Goal: Task Accomplishment & Management: Manage account settings

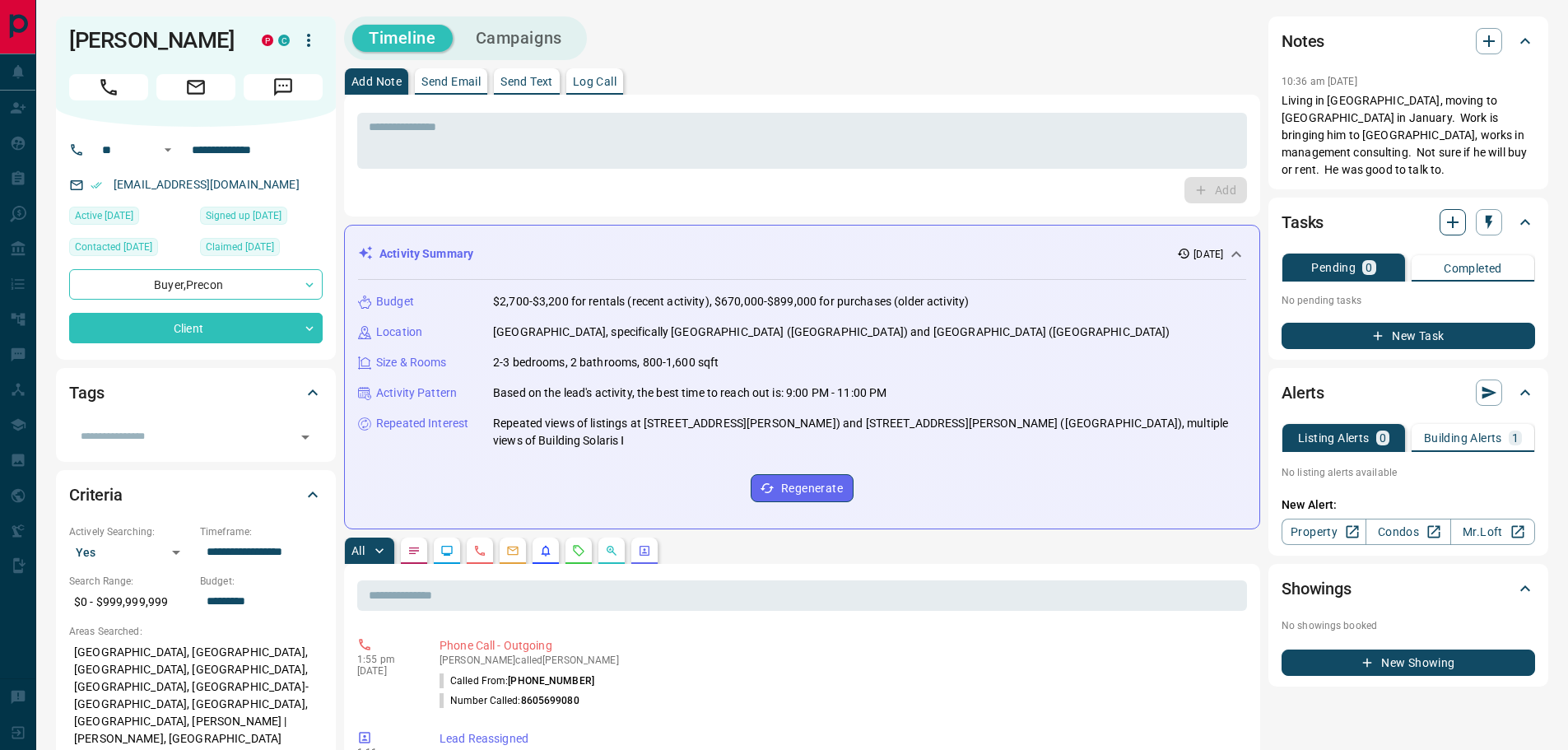
click at [1450, 216] on icon "button" at bounding box center [1453, 222] width 12 height 12
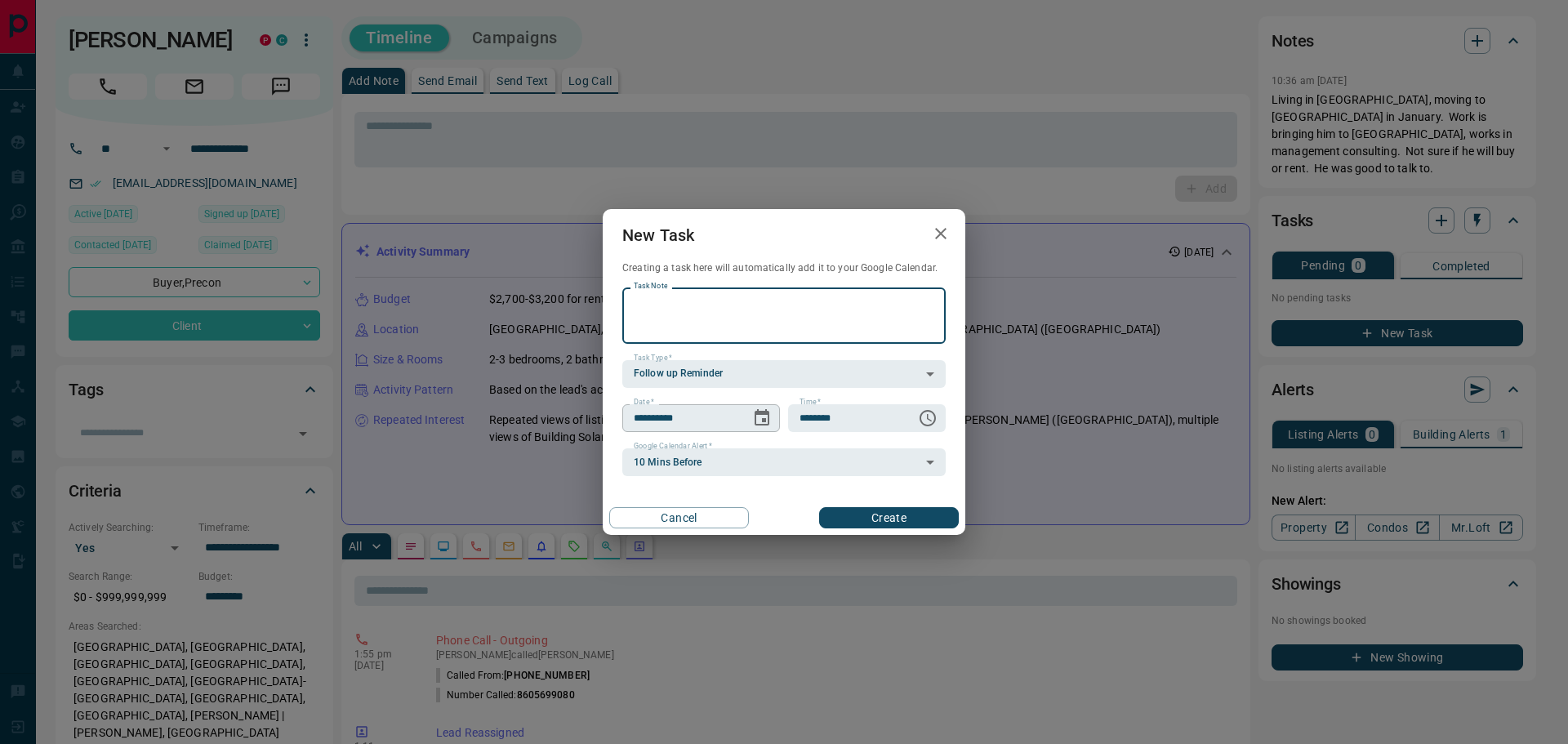
click at [761, 419] on icon "Choose date, selected date is Oct 15, 2025" at bounding box center [762, 418] width 19 height 19
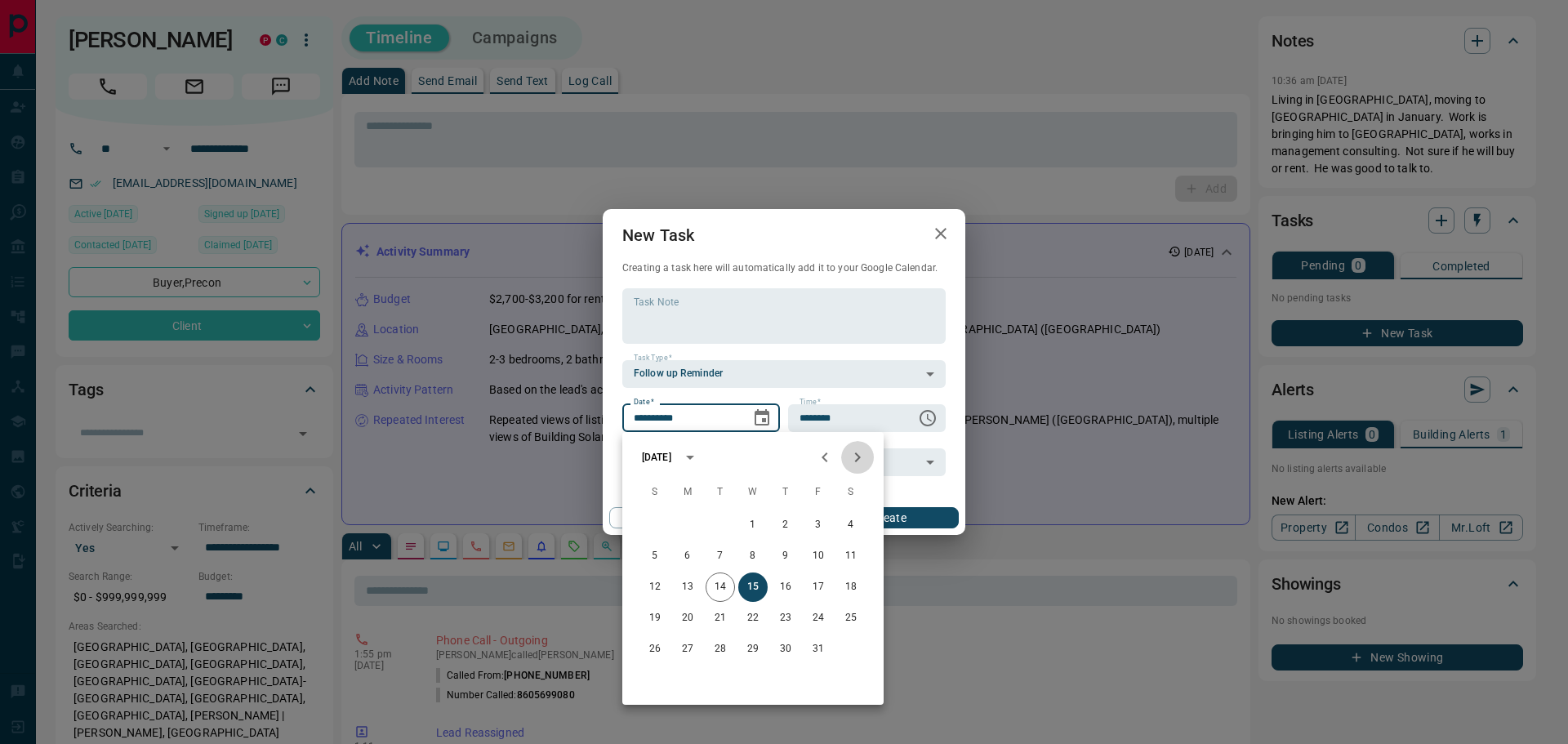
click at [862, 458] on icon "Next month" at bounding box center [857, 457] width 19 height 19
click at [756, 586] on button "12" at bounding box center [753, 587] width 29 height 29
type input "**********"
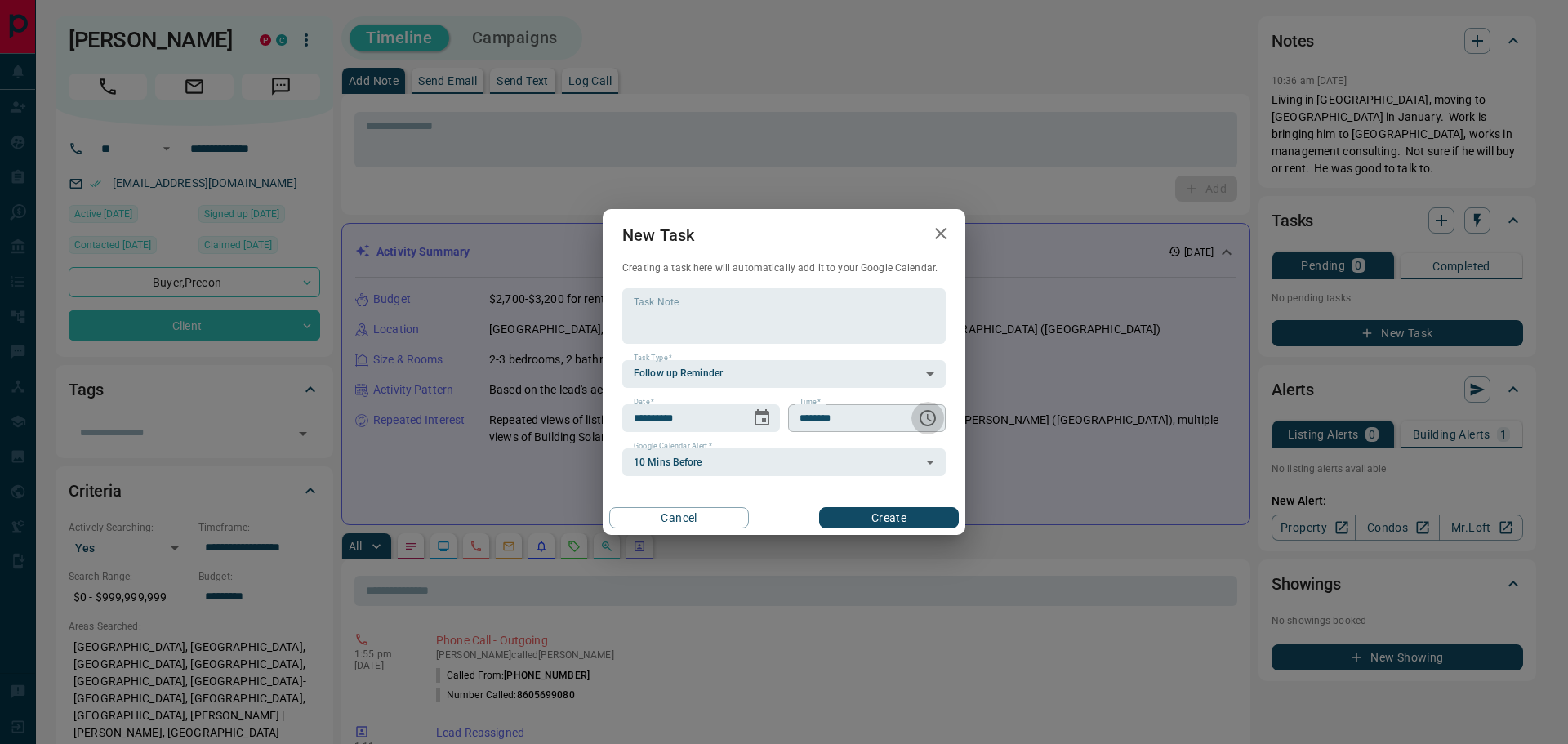
click at [926, 418] on icon "Choose time, selected time is 6:00 AM" at bounding box center [927, 418] width 19 height 19
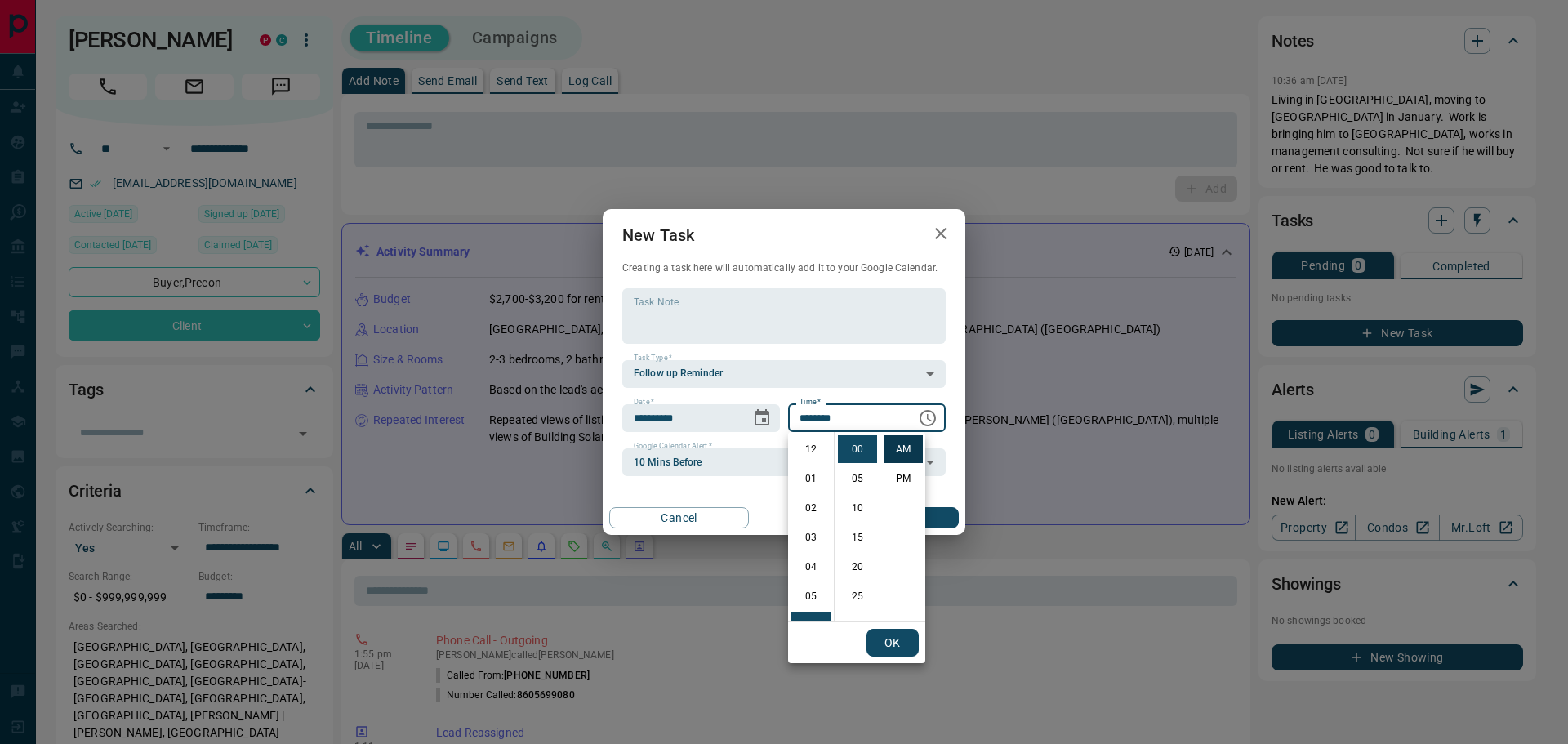
scroll to position [177, 0]
click at [900, 475] on li "PM" at bounding box center [903, 478] width 40 height 28
type input "********"
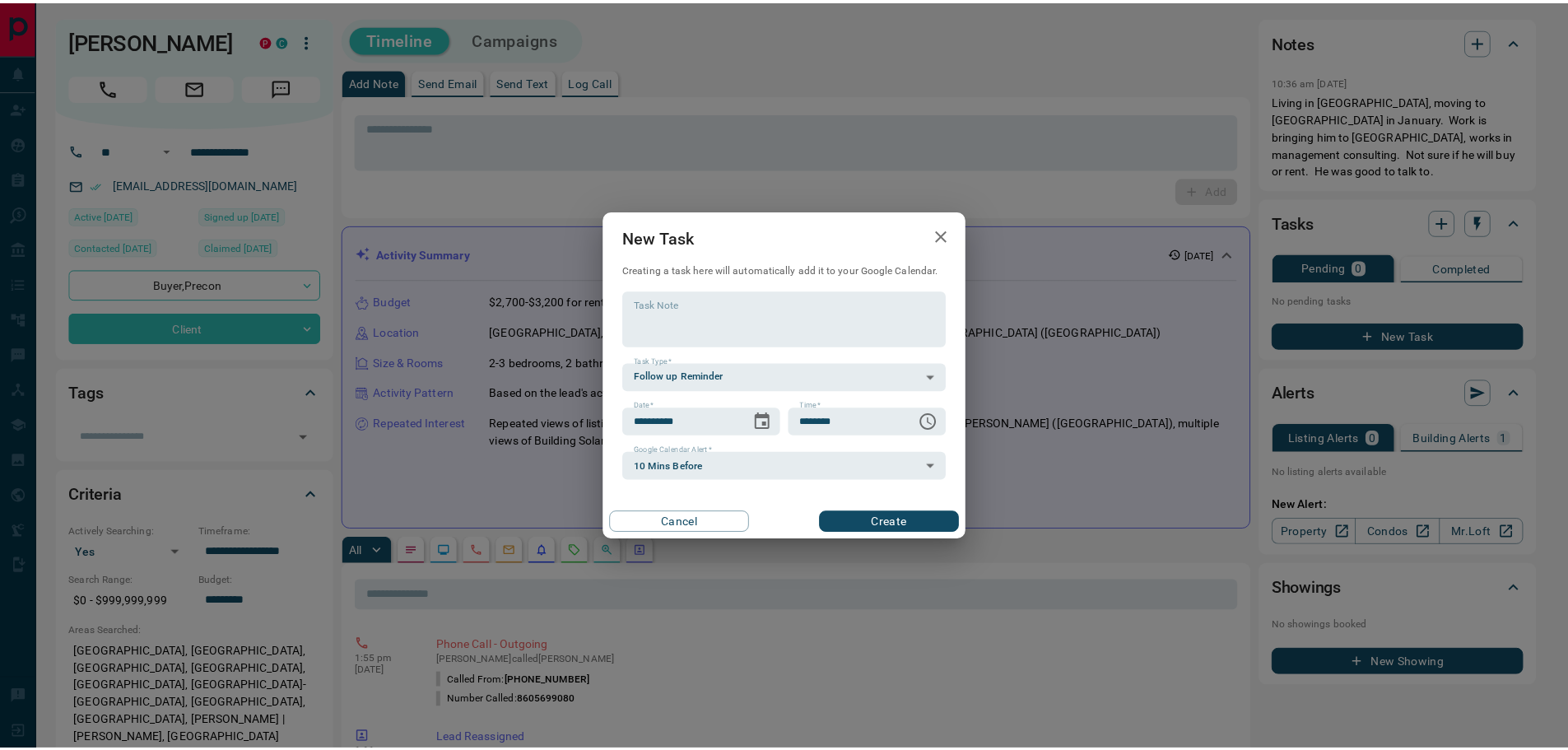
scroll to position [24, 0]
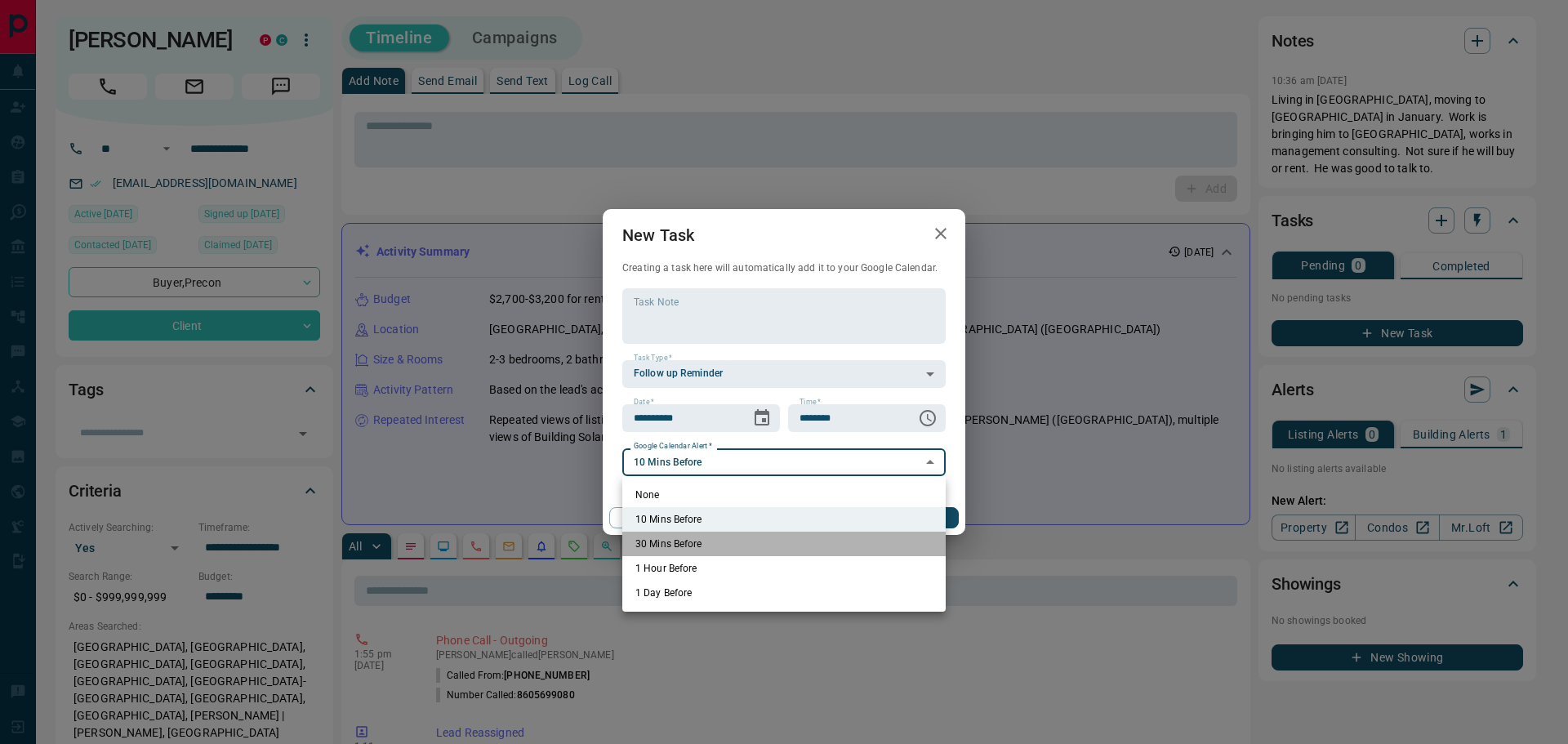
click at [679, 541] on li "30 Mins Before" at bounding box center [784, 543] width 324 height 24
type input "**"
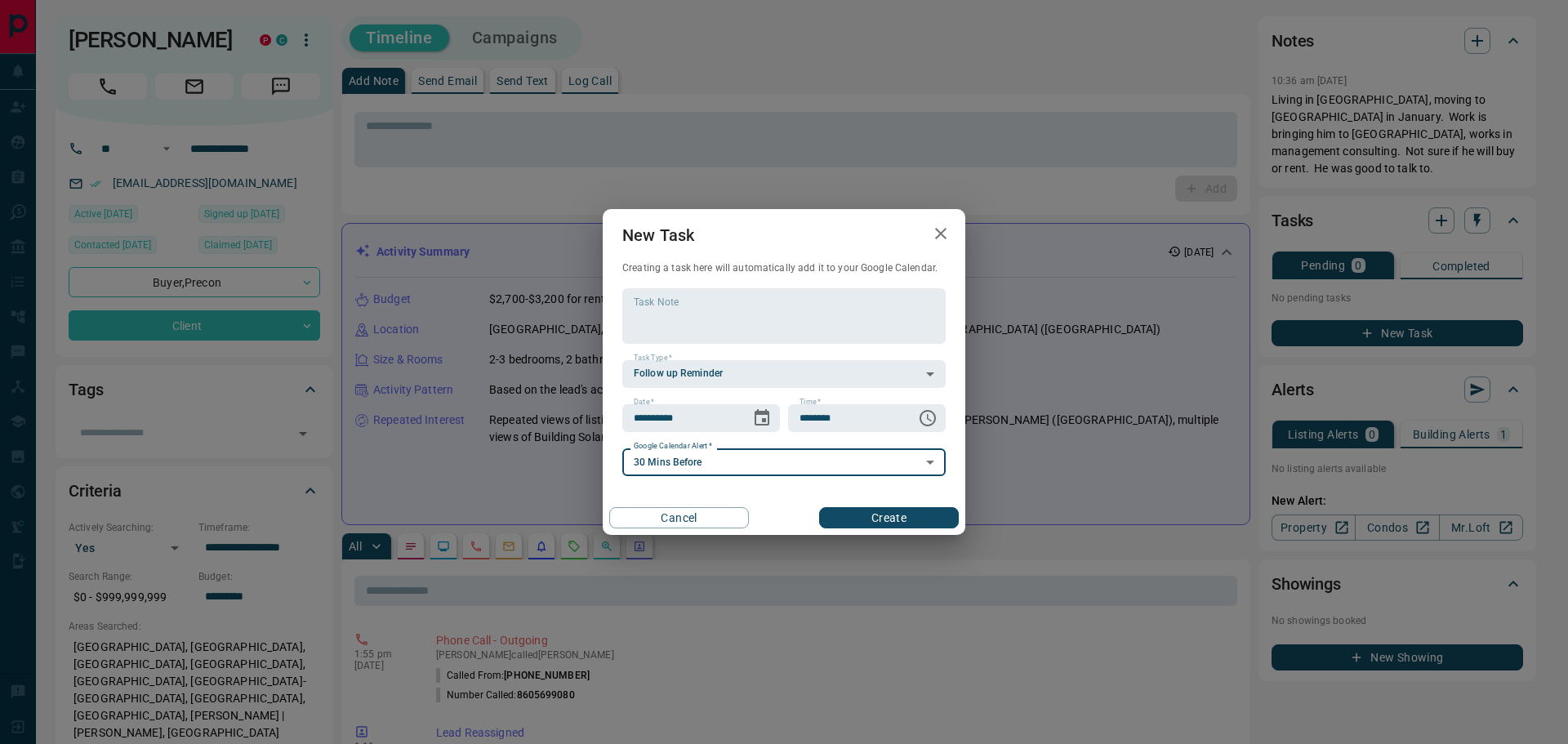
click at [895, 515] on button "Create" at bounding box center [889, 518] width 140 height 21
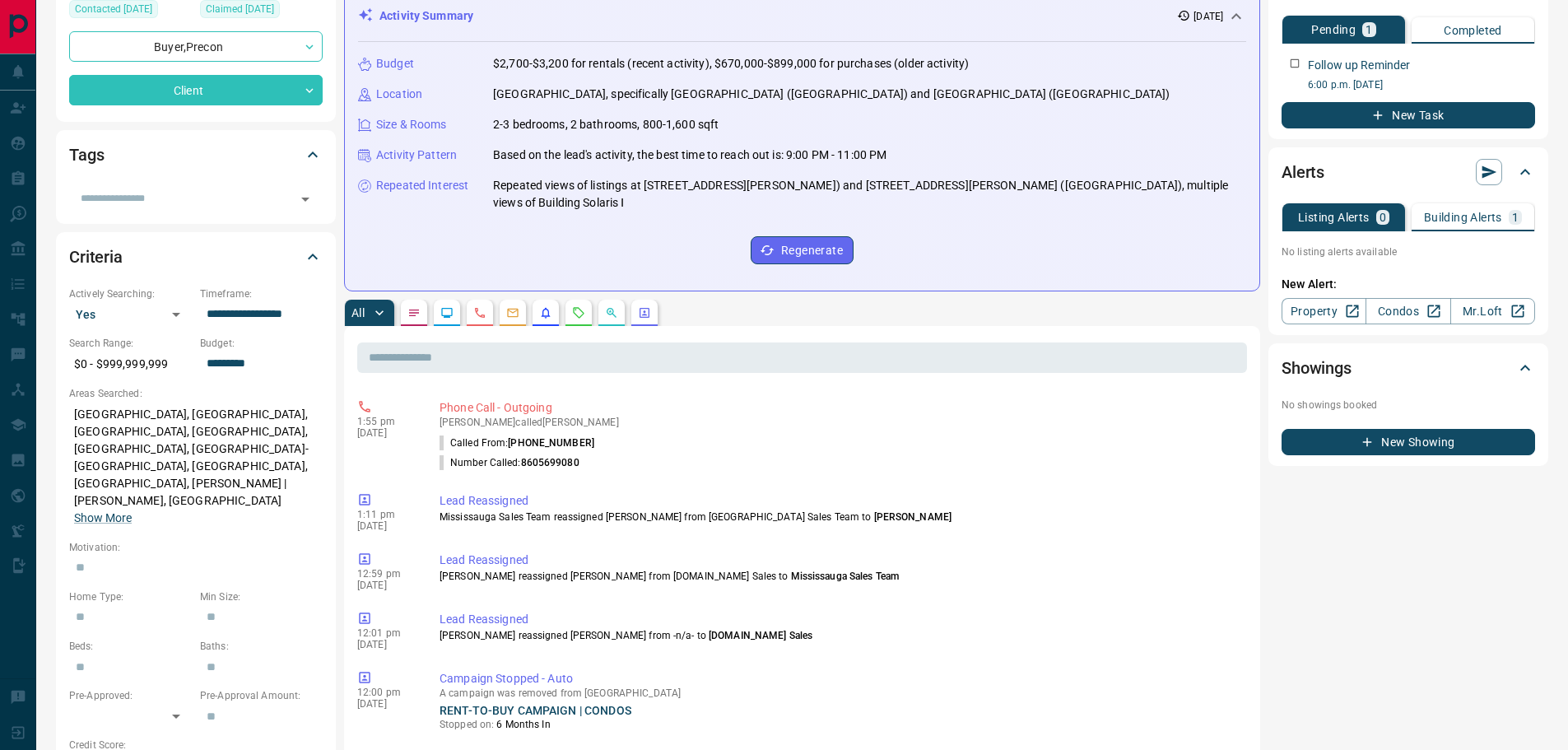
scroll to position [72, 0]
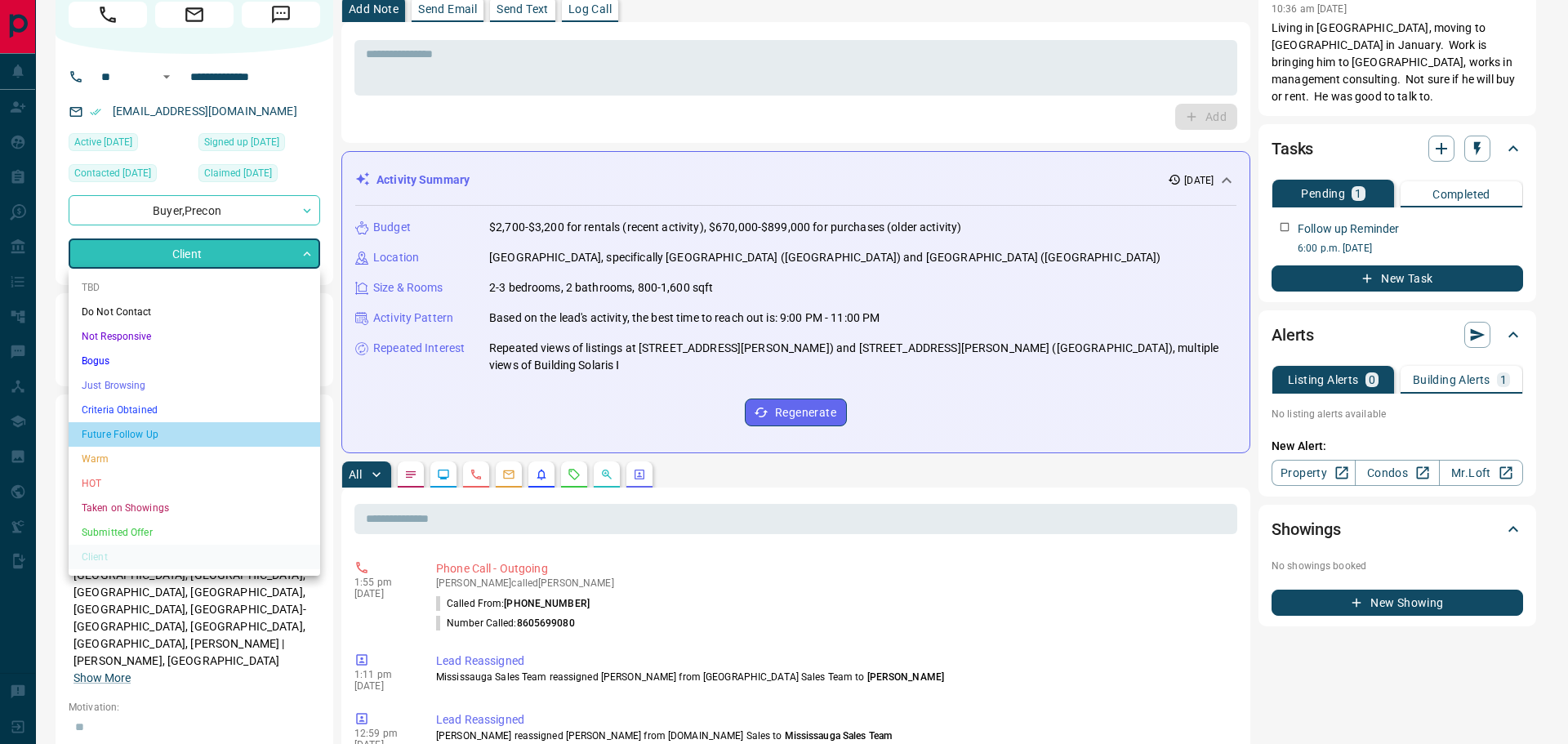
click at [148, 434] on li "Future Follow Up" at bounding box center [194, 434] width 251 height 24
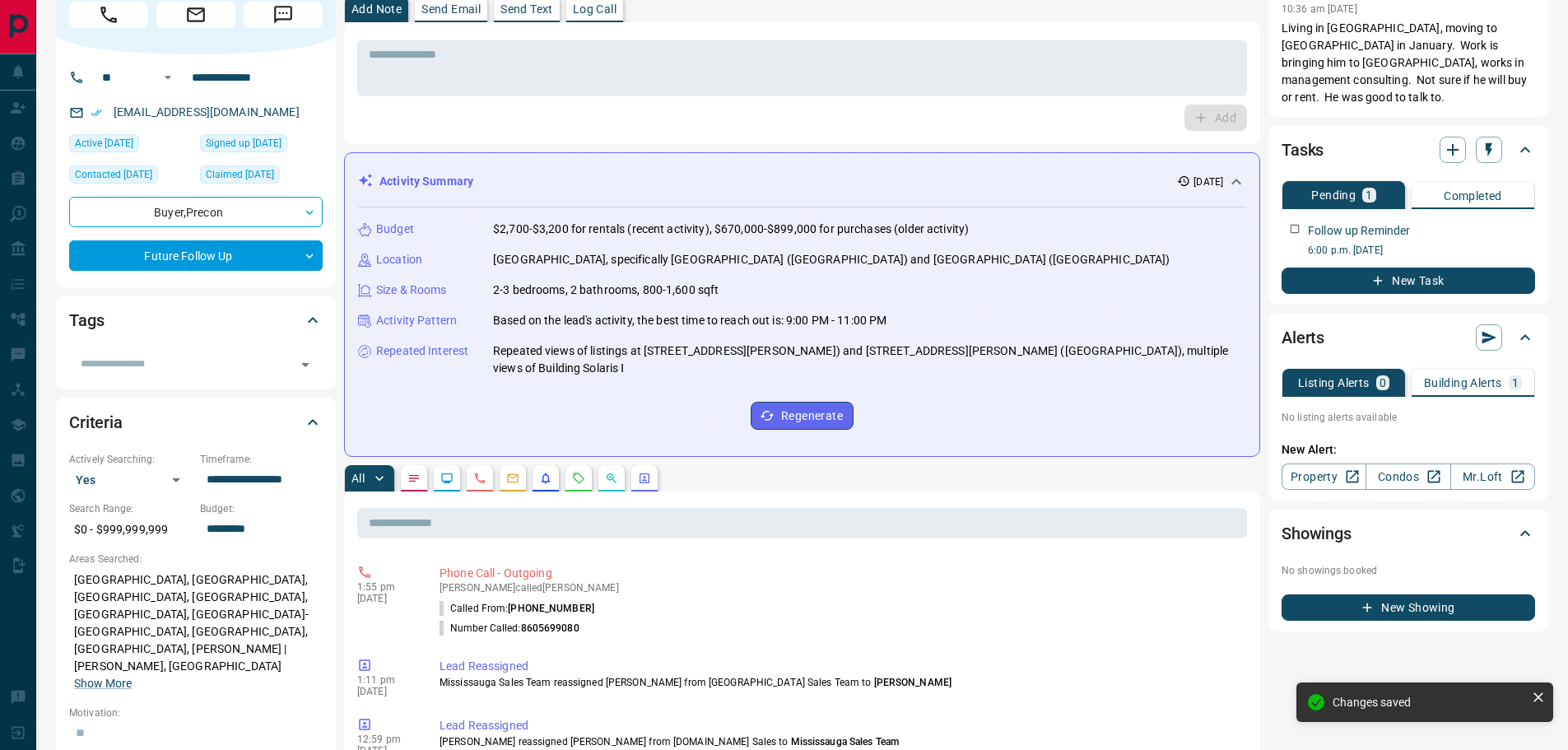
type input "*"
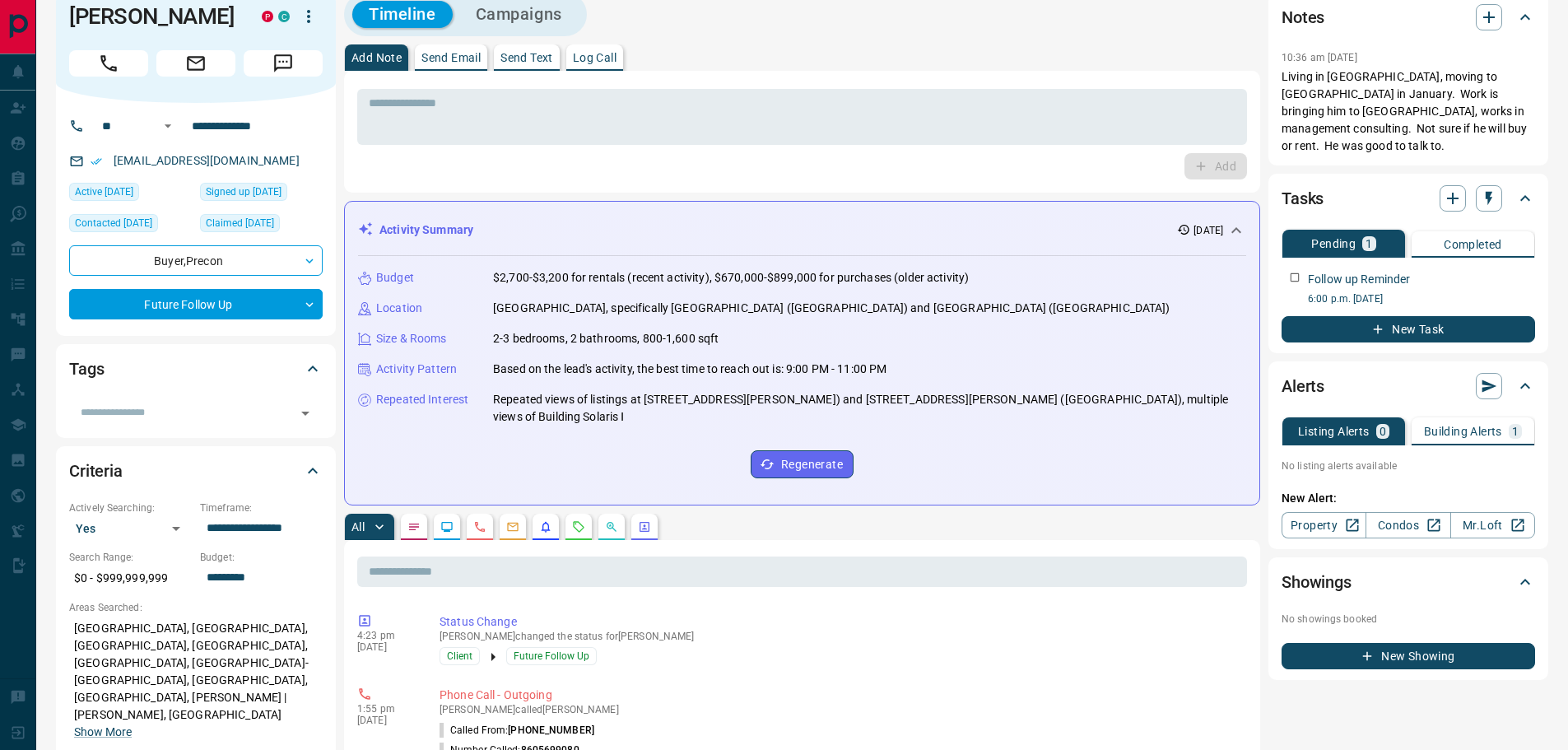
scroll to position [0, 0]
